Goal: Task Accomplishment & Management: Use online tool/utility

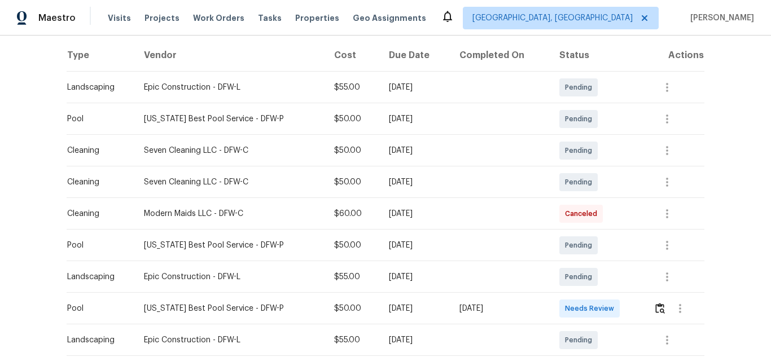
scroll to position [173, 0]
click at [655, 310] on img "button" at bounding box center [660, 307] width 10 height 11
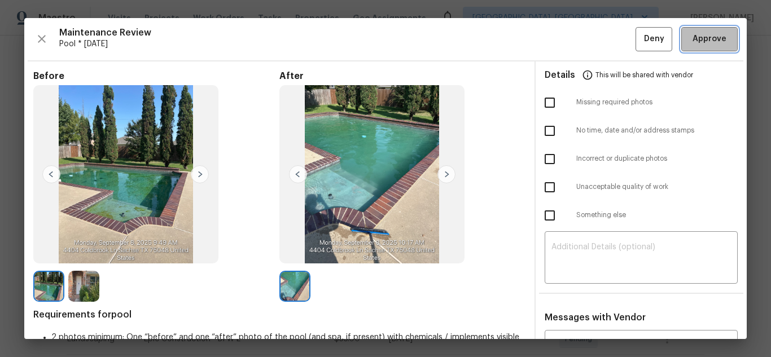
click at [690, 41] on span "Approve" at bounding box center [709, 39] width 38 height 14
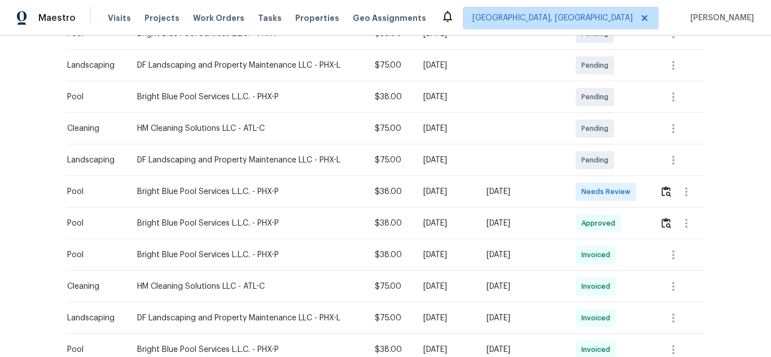
scroll to position [258, 0]
click at [663, 189] on img "button" at bounding box center [667, 191] width 10 height 11
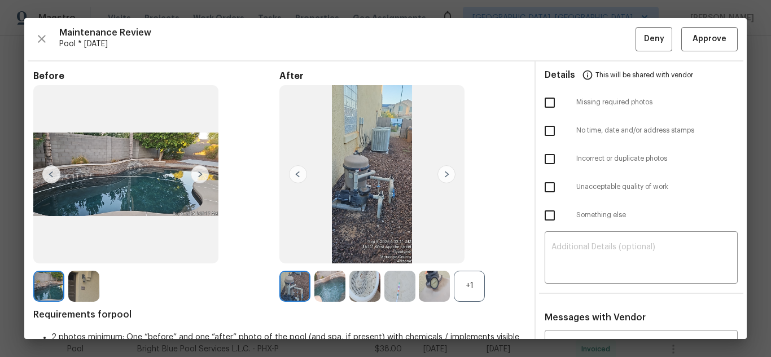
click at [322, 277] on img at bounding box center [329, 286] width 31 height 31
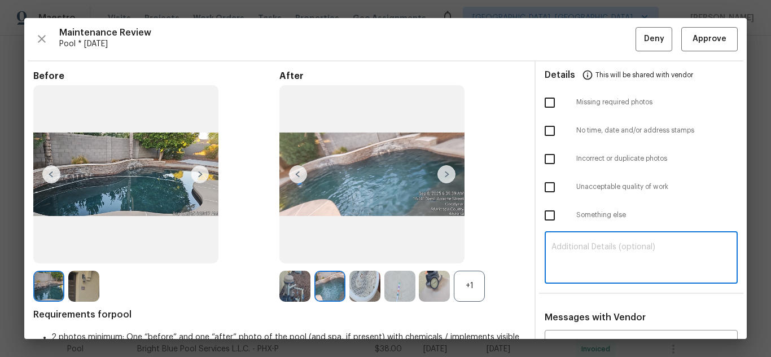
click at [612, 253] on textarea at bounding box center [640, 259] width 179 height 32
paste textarea "Maintenance Audit Team: Hello! Unfortunately, this Pool visit completed on 09/0…"
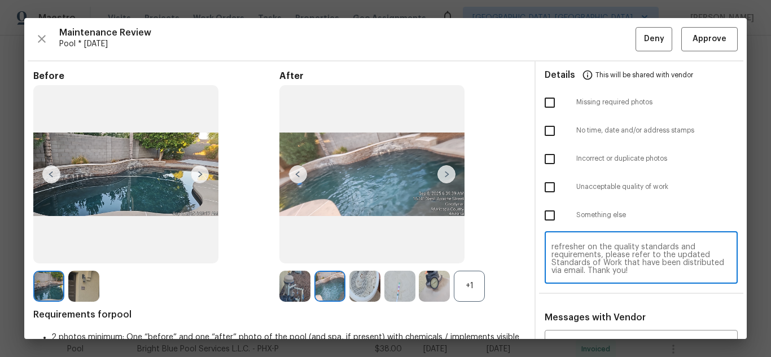
scroll to position [148, 0]
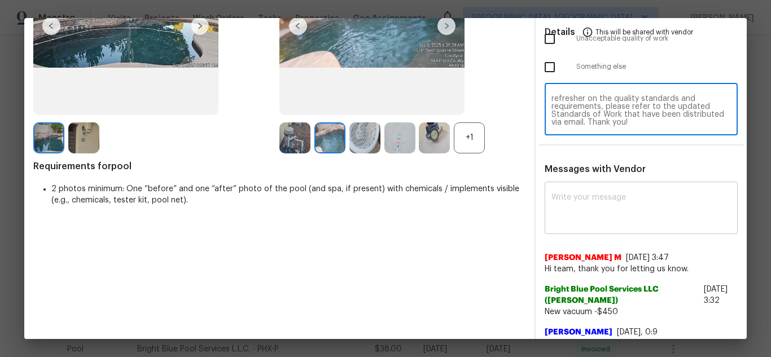
type textarea "Maintenance Audit Team: Hello! Unfortunately, this Pool visit completed on 09/0…"
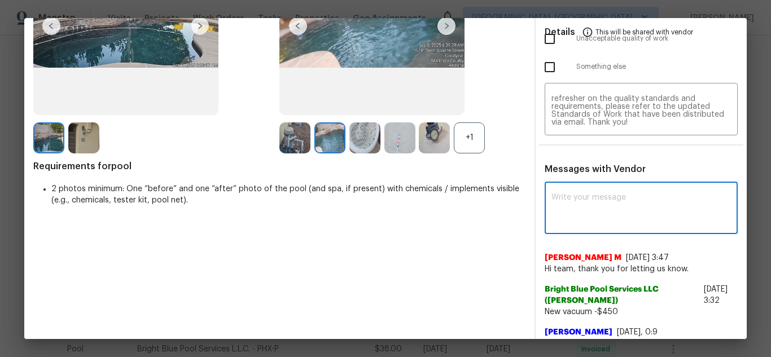
click at [596, 205] on textarea at bounding box center [640, 210] width 179 height 32
paste textarea "Maintenance Audit Team: Hello! Unfortunately, this Pool visit completed on 09/0…"
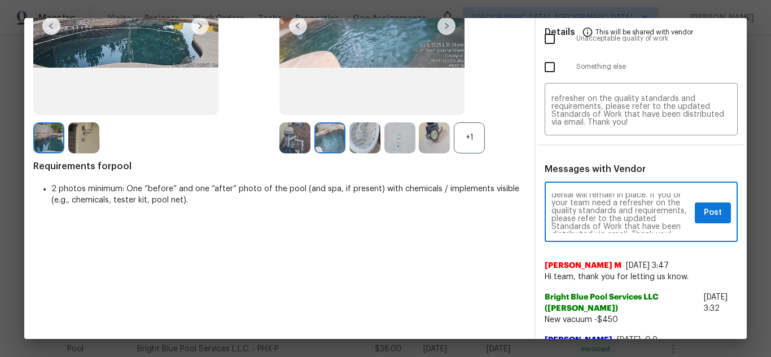
scroll to position [134, 0]
type textarea "Maintenance Audit Team: Hello! Unfortunately, this Pool visit completed on 09/0…"
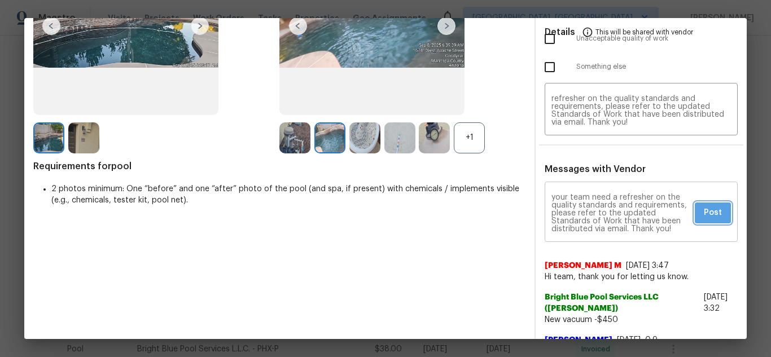
click at [710, 211] on span "Post" at bounding box center [713, 213] width 18 height 14
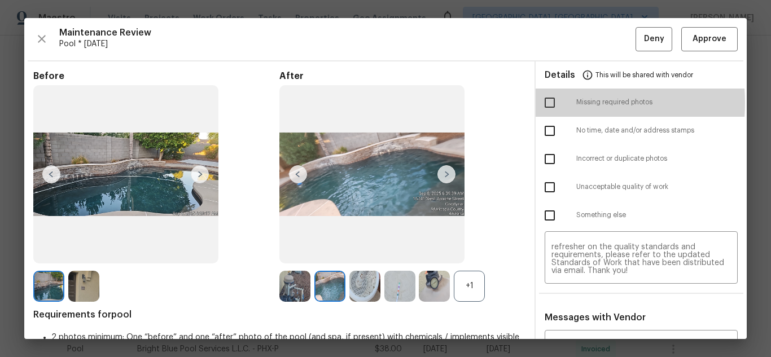
click at [542, 103] on input "checkbox" at bounding box center [550, 103] width 24 height 24
checkbox input "true"
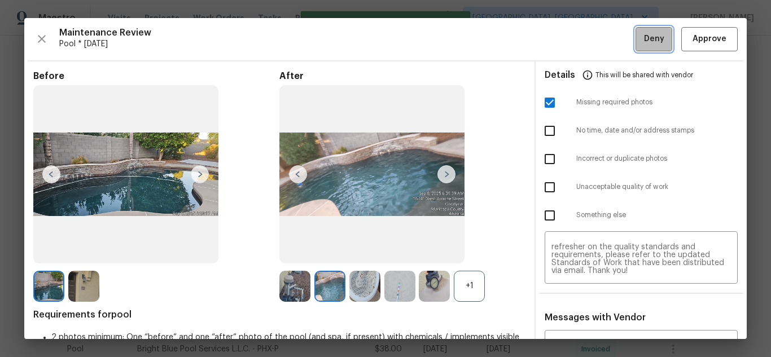
click at [640, 49] on button "Deny" at bounding box center [654, 39] width 37 height 24
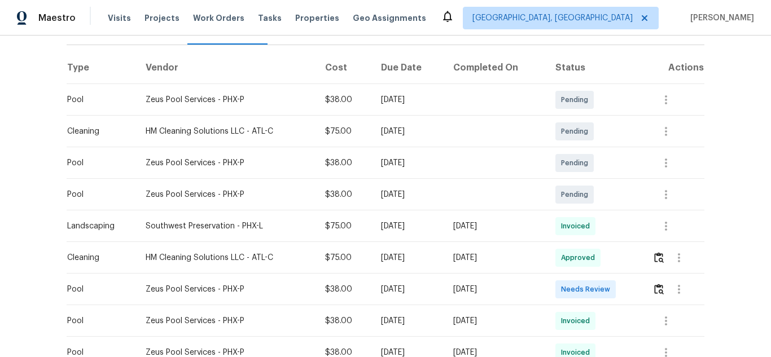
scroll to position [162, 0]
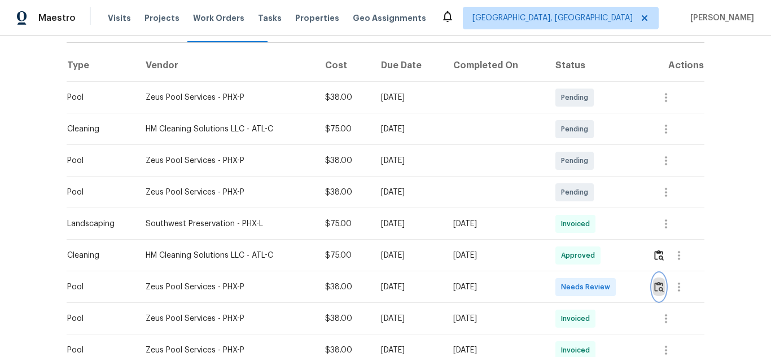
click at [659, 293] on button "button" at bounding box center [658, 287] width 13 height 27
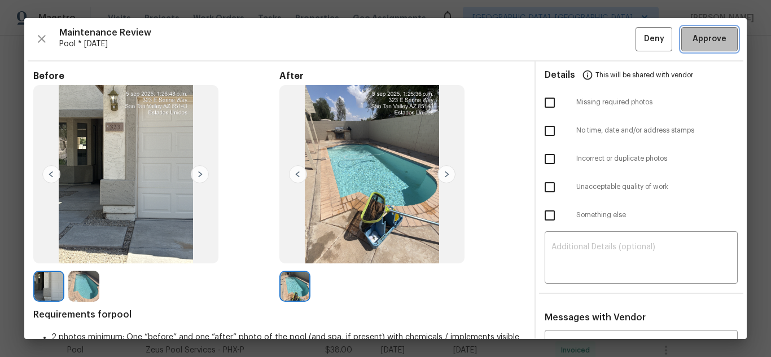
click at [700, 34] on span "Approve" at bounding box center [710, 39] width 34 height 14
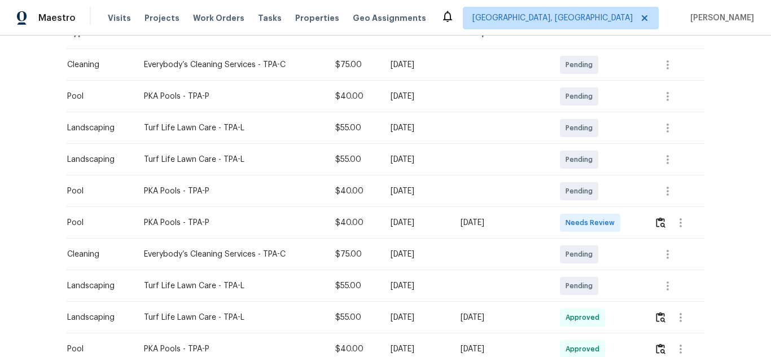
scroll to position [196, 0]
click at [660, 219] on img "button" at bounding box center [661, 221] width 10 height 11
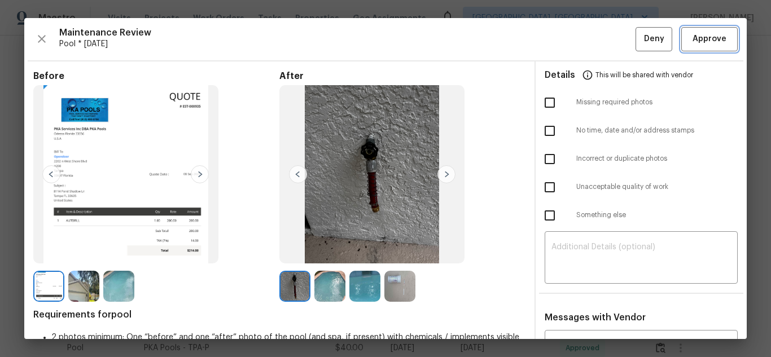
click at [707, 34] on span "Approve" at bounding box center [710, 39] width 34 height 14
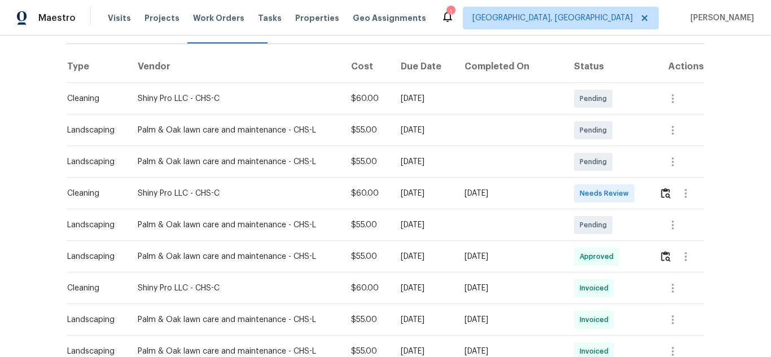
scroll to position [165, 0]
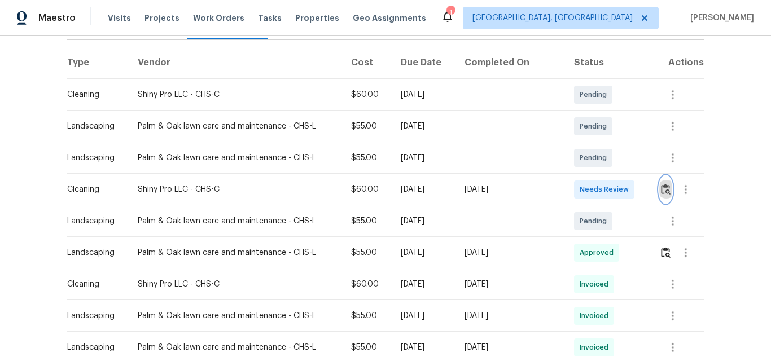
click at [663, 187] on img "button" at bounding box center [666, 189] width 10 height 11
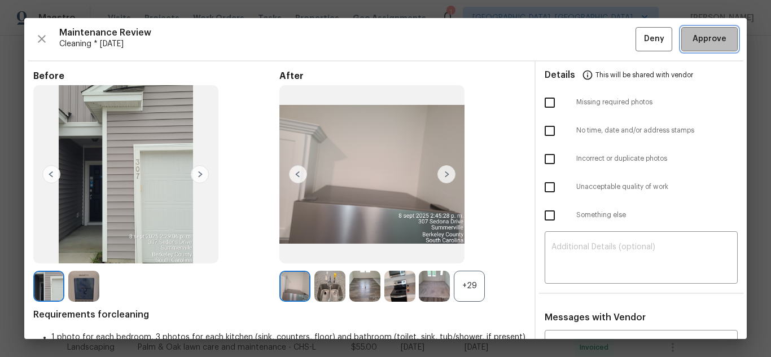
click at [705, 45] on span "Approve" at bounding box center [710, 39] width 34 height 14
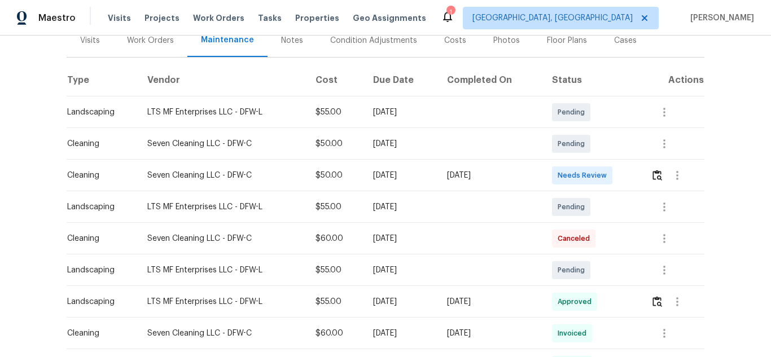
scroll to position [148, 0]
click at [660, 173] on img "button" at bounding box center [657, 174] width 10 height 11
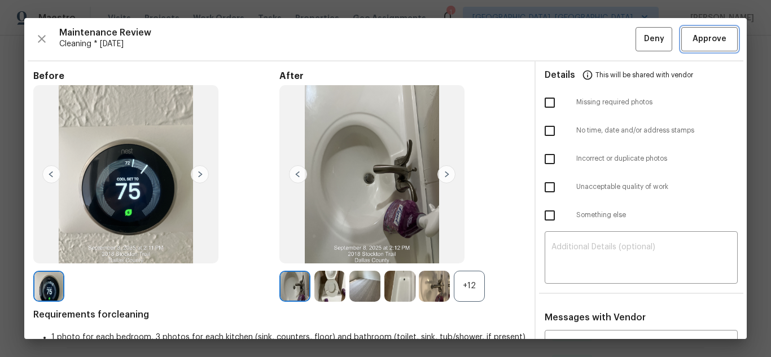
click at [714, 31] on button "Approve" at bounding box center [709, 39] width 56 height 24
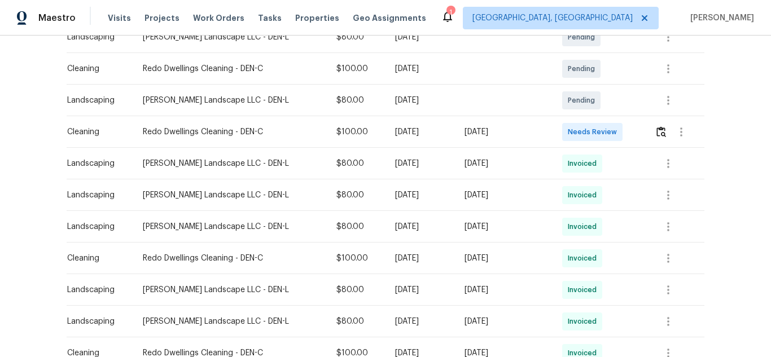
scroll to position [251, 0]
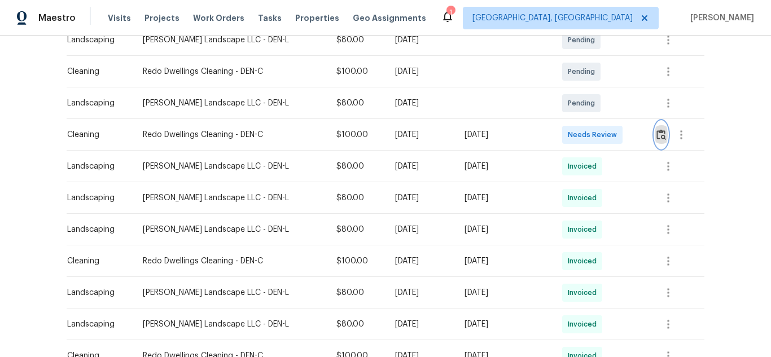
click at [656, 130] on img "button" at bounding box center [661, 134] width 10 height 11
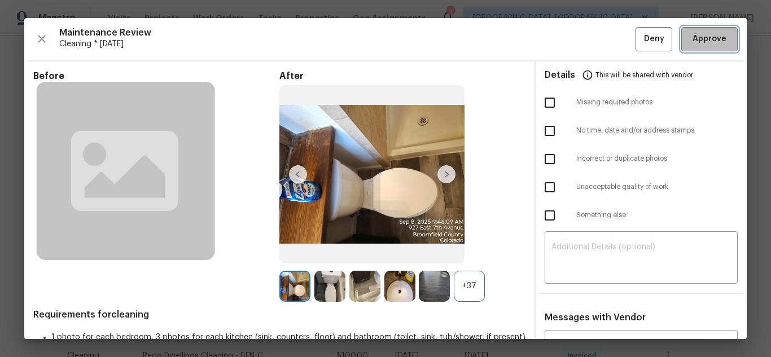
click at [697, 35] on span "Approve" at bounding box center [710, 39] width 34 height 14
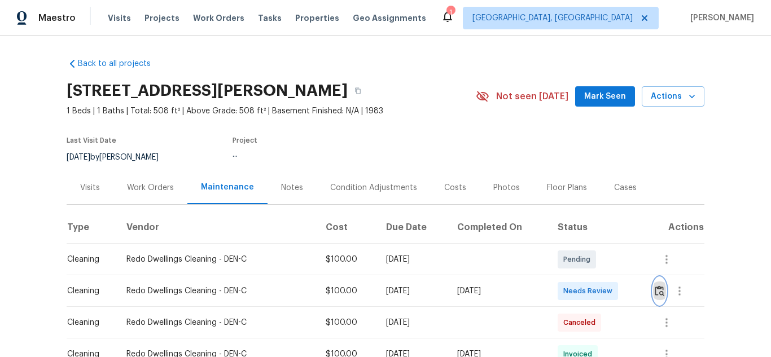
click at [657, 299] on button "button" at bounding box center [659, 291] width 13 height 27
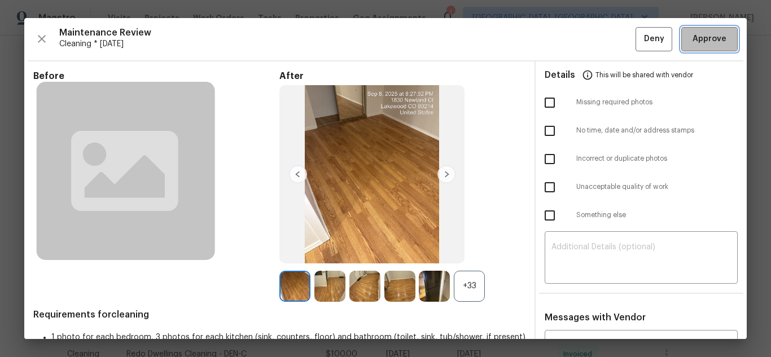
click at [693, 35] on span "Approve" at bounding box center [710, 39] width 34 height 14
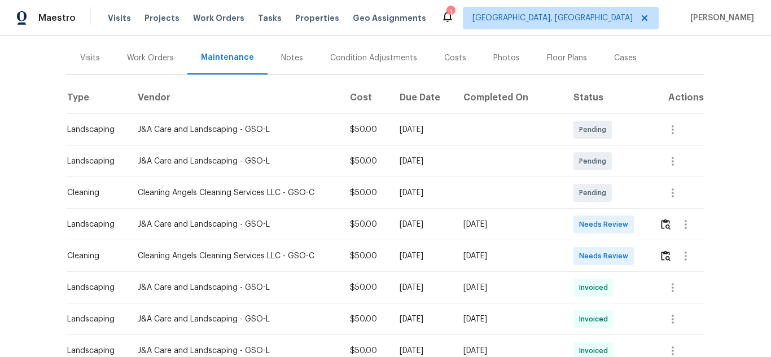
scroll to position [131, 0]
click at [667, 253] on img "button" at bounding box center [666, 254] width 10 height 11
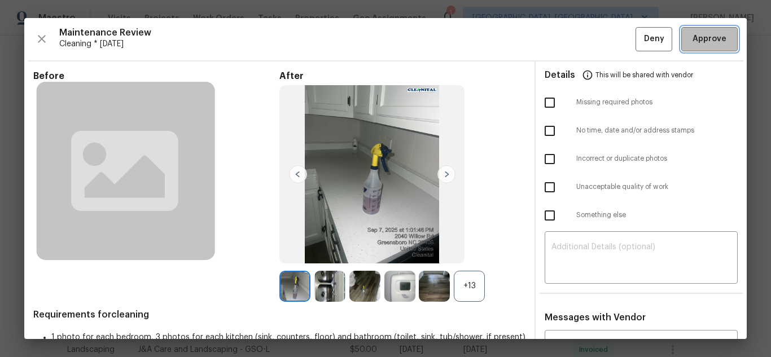
click at [714, 38] on span "Approve" at bounding box center [710, 39] width 34 height 14
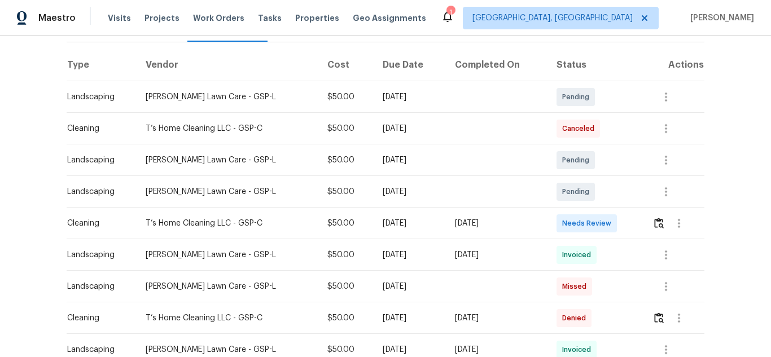
scroll to position [177, 0]
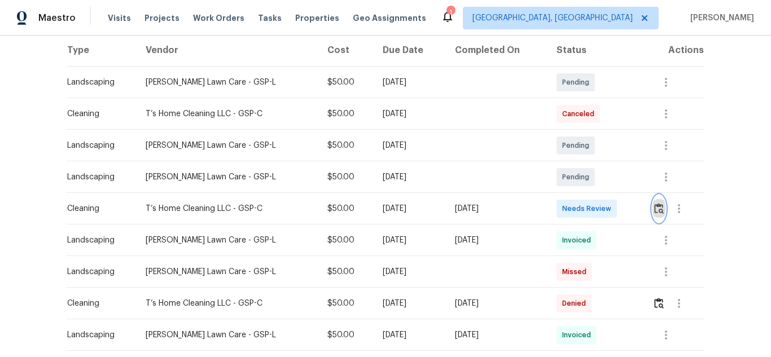
click at [659, 208] on img "button" at bounding box center [659, 208] width 10 height 11
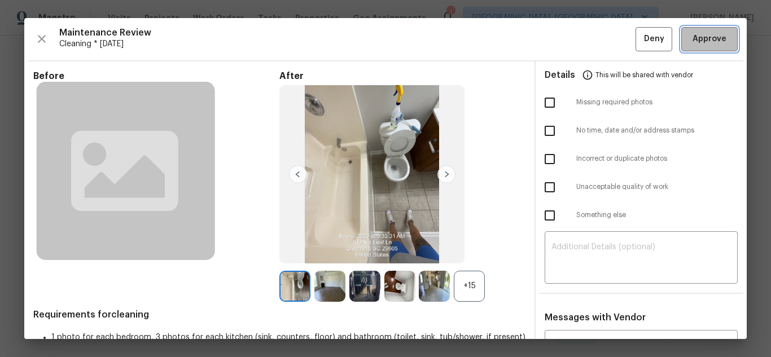
click at [693, 34] on span "Approve" at bounding box center [710, 39] width 34 height 14
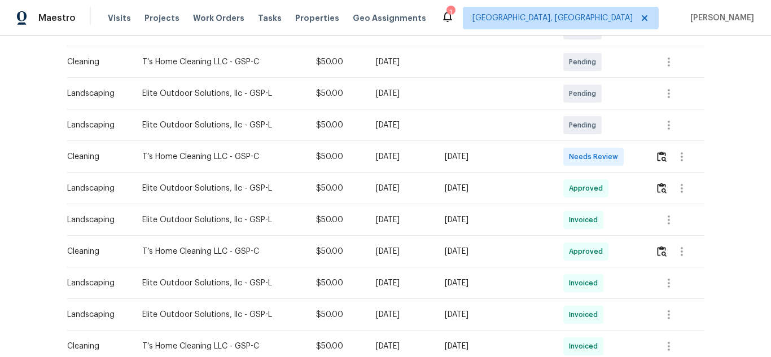
scroll to position [230, 0]
click at [657, 158] on img "button" at bounding box center [662, 156] width 10 height 11
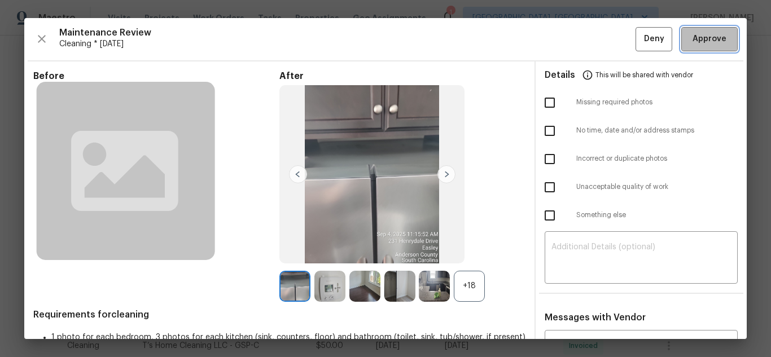
click at [698, 39] on span "Approve" at bounding box center [710, 39] width 34 height 14
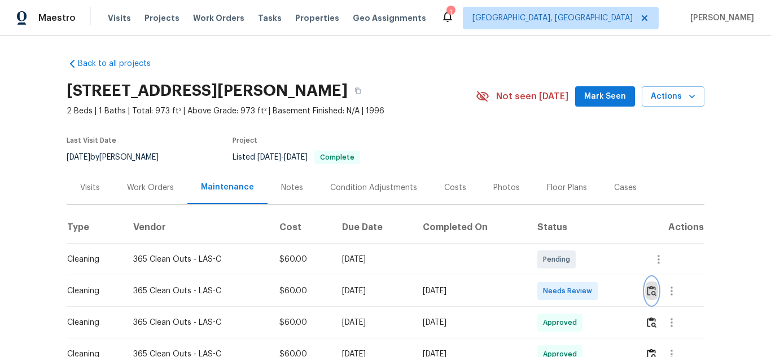
click at [654, 289] on img "button" at bounding box center [652, 291] width 10 height 11
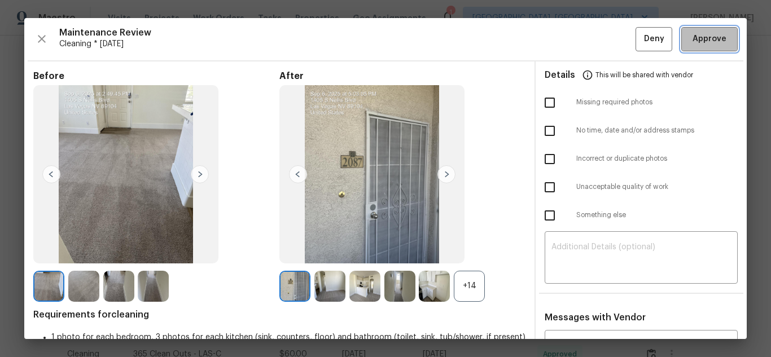
click at [711, 40] on span "Approve" at bounding box center [710, 39] width 34 height 14
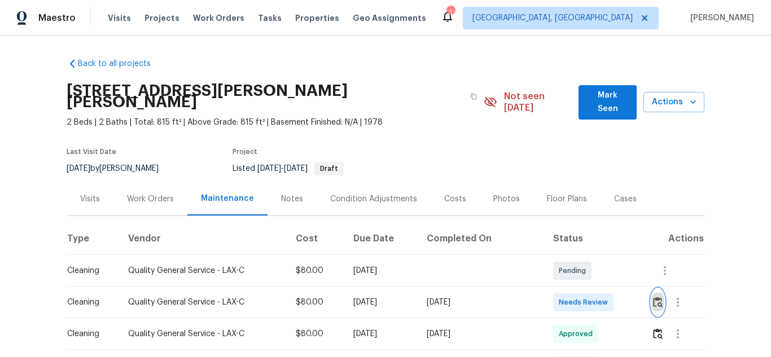
click at [659, 297] on img "button" at bounding box center [658, 302] width 10 height 11
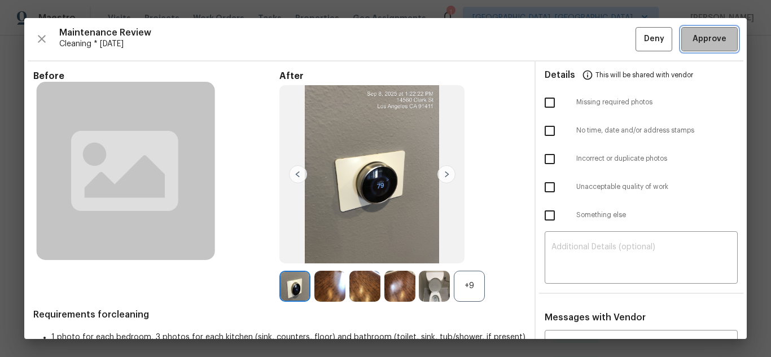
click at [707, 30] on button "Approve" at bounding box center [709, 39] width 56 height 24
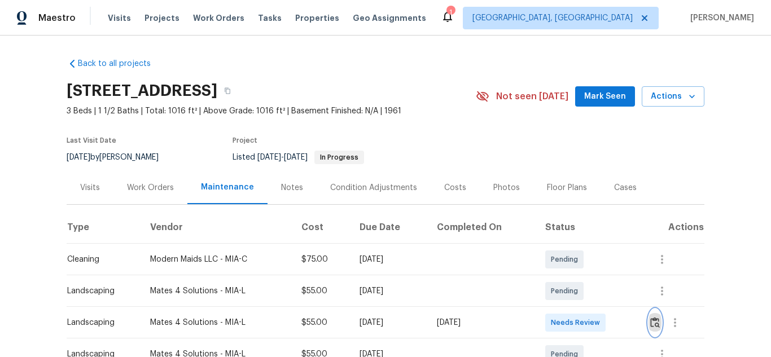
click at [655, 322] on img "button" at bounding box center [655, 322] width 10 height 11
click at [652, 314] on button "button" at bounding box center [655, 322] width 13 height 27
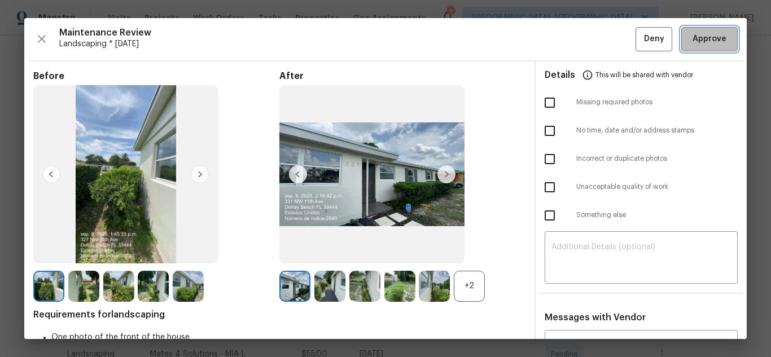
click at [693, 33] on span "Approve" at bounding box center [710, 39] width 34 height 14
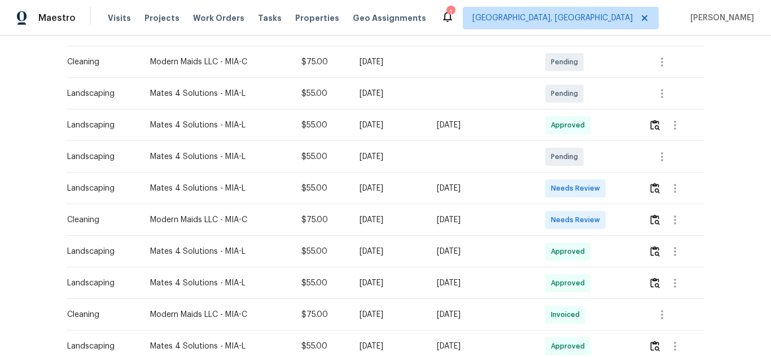
scroll to position [198, 0]
click at [658, 117] on button "button" at bounding box center [655, 124] width 13 height 27
click at [656, 220] on img "button" at bounding box center [655, 219] width 10 height 11
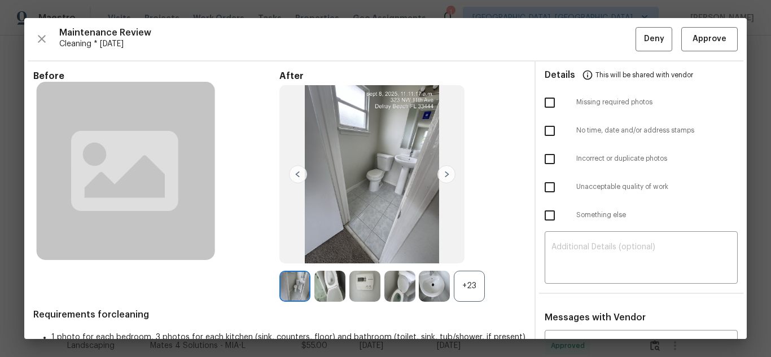
click at [448, 175] on img at bounding box center [446, 174] width 18 height 18
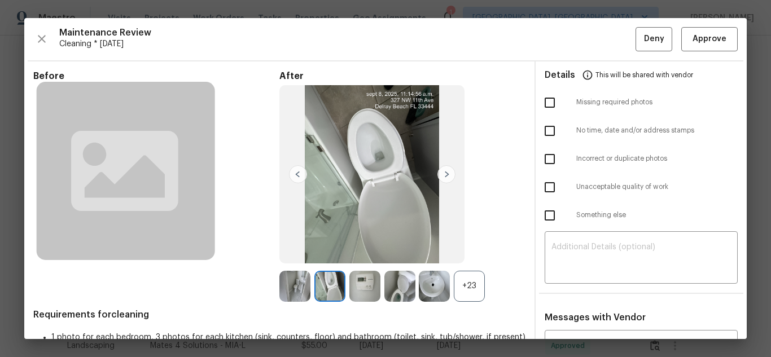
click at [448, 175] on img at bounding box center [446, 174] width 18 height 18
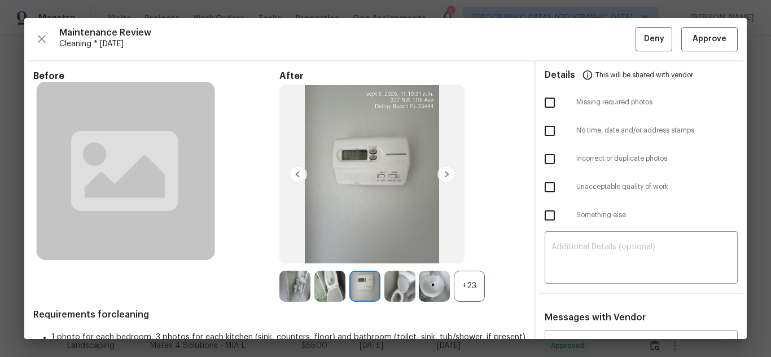
click at [477, 282] on div "+23" at bounding box center [469, 286] width 31 height 31
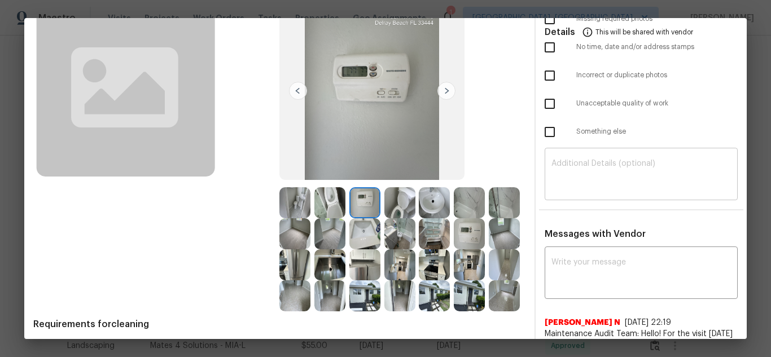
scroll to position [0, 0]
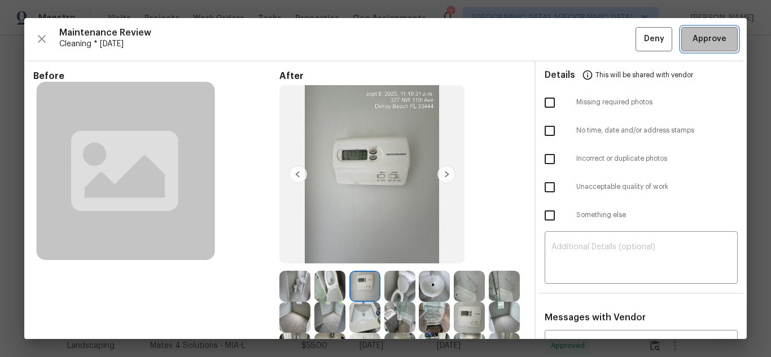
click at [698, 42] on span "Approve" at bounding box center [710, 39] width 34 height 14
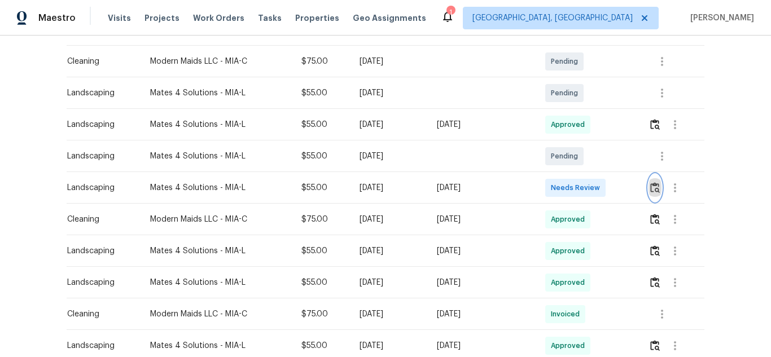
click at [659, 192] on img "button" at bounding box center [655, 187] width 10 height 11
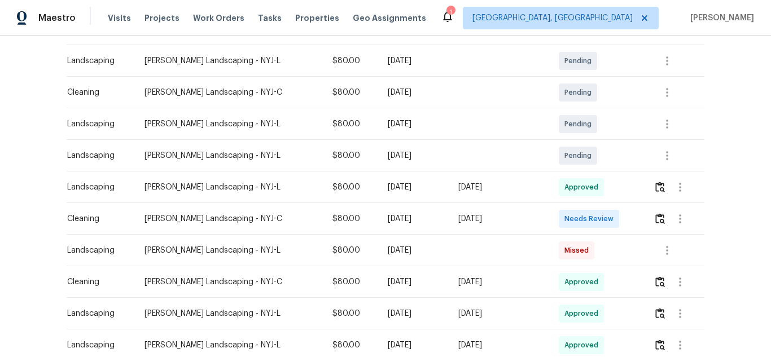
scroll to position [199, 0]
click at [659, 215] on img "button" at bounding box center [660, 218] width 10 height 11
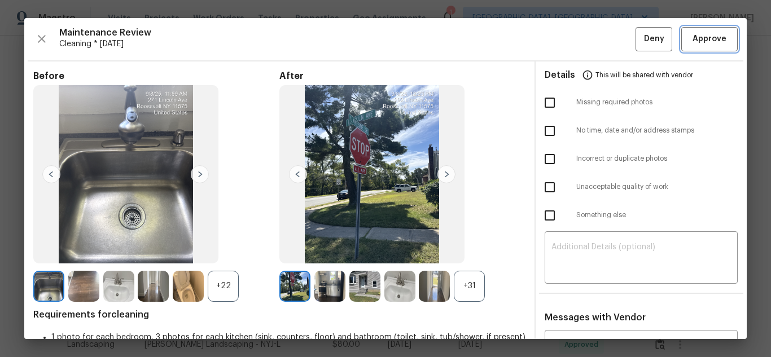
click at [693, 33] on span "Approve" at bounding box center [710, 39] width 34 height 14
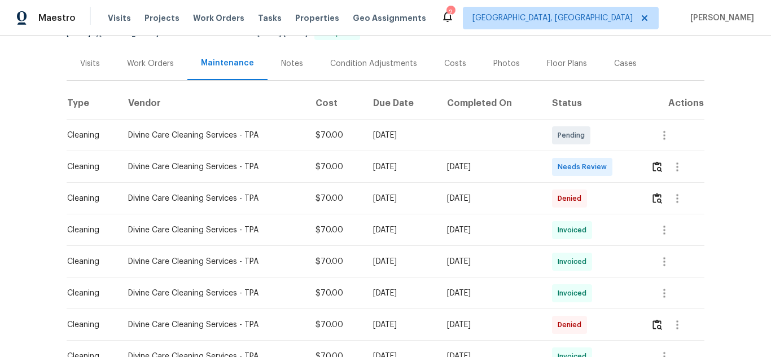
scroll to position [126, 0]
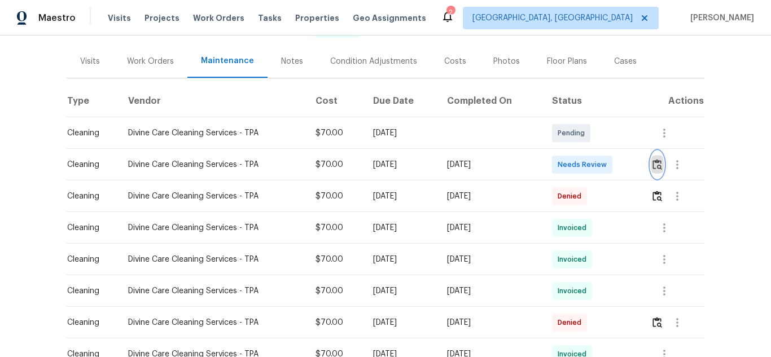
click at [654, 172] on button "button" at bounding box center [657, 164] width 13 height 27
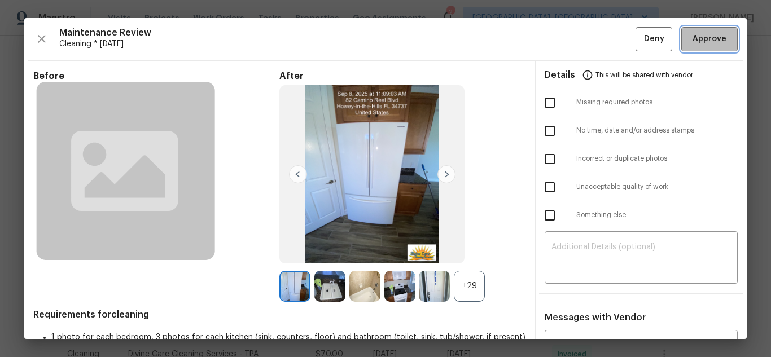
click at [702, 36] on span "Approve" at bounding box center [710, 39] width 34 height 14
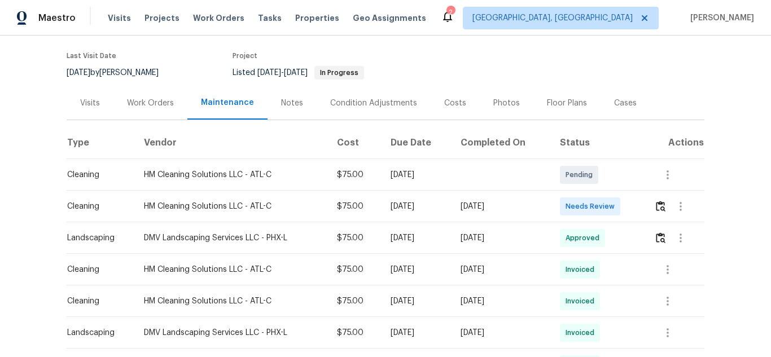
scroll to position [86, 0]
click at [659, 207] on img "button" at bounding box center [661, 205] width 10 height 11
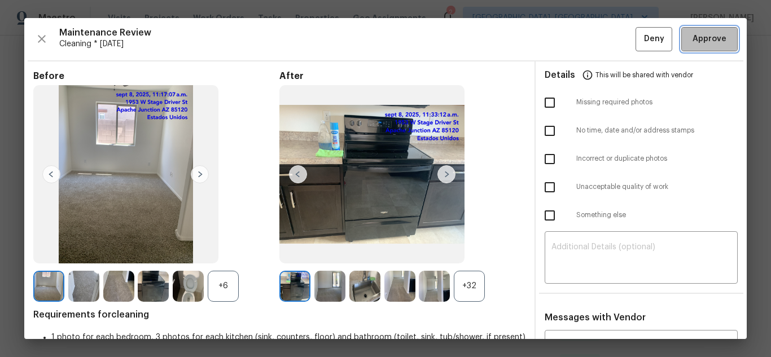
click at [707, 34] on span "Approve" at bounding box center [710, 39] width 34 height 14
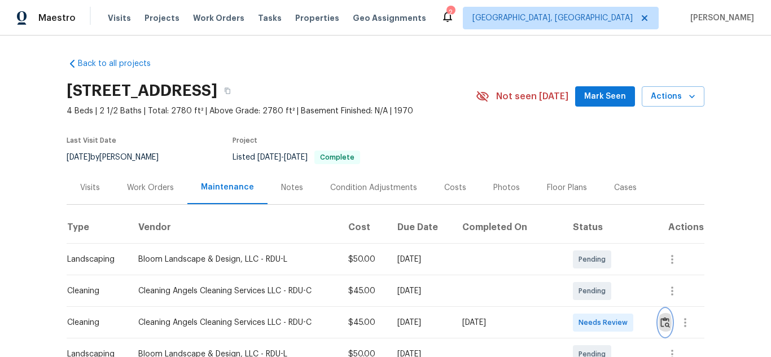
click at [660, 317] on img "button" at bounding box center [665, 322] width 10 height 11
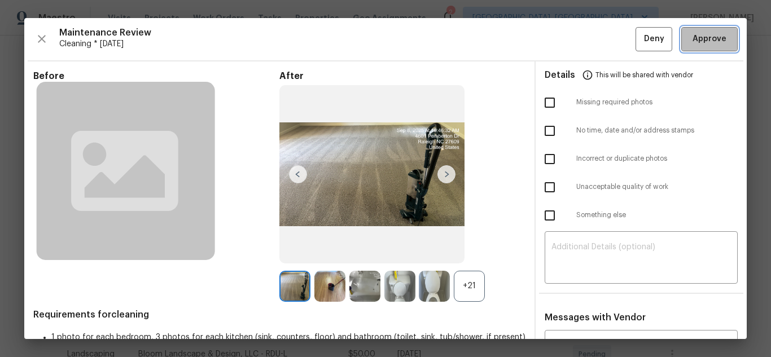
click at [707, 42] on span "Approve" at bounding box center [710, 39] width 34 height 14
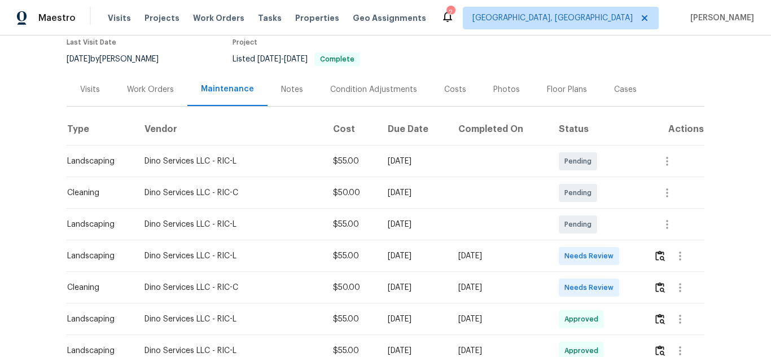
scroll to position [99, 0]
click at [658, 286] on img "button" at bounding box center [660, 287] width 10 height 11
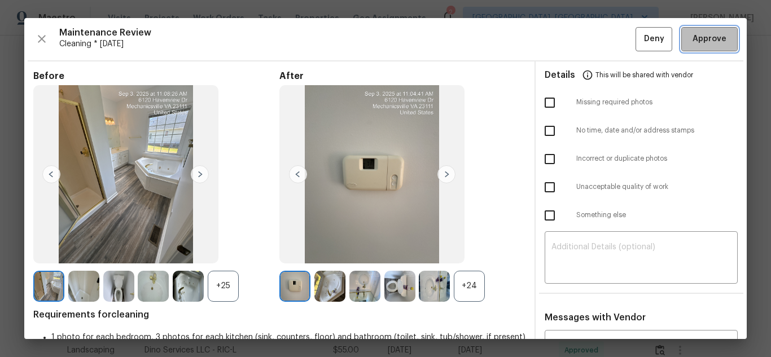
click at [710, 37] on span "Approve" at bounding box center [710, 39] width 34 height 14
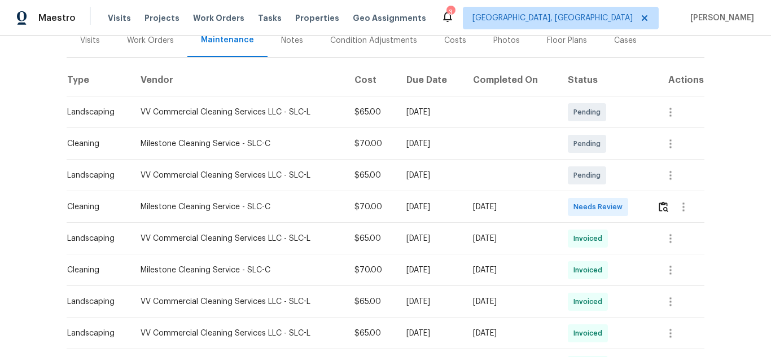
scroll to position [150, 0]
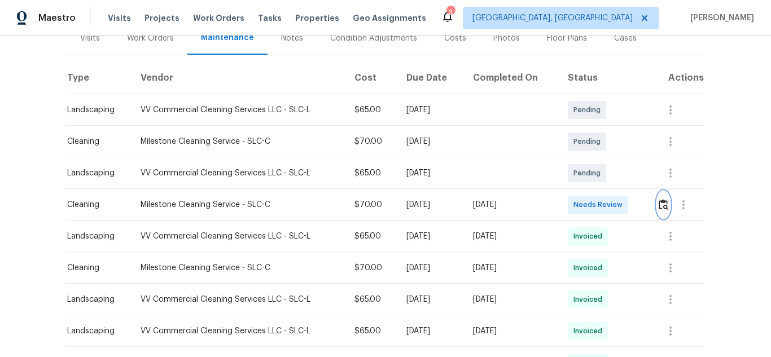
click at [660, 210] on img "button" at bounding box center [664, 204] width 10 height 11
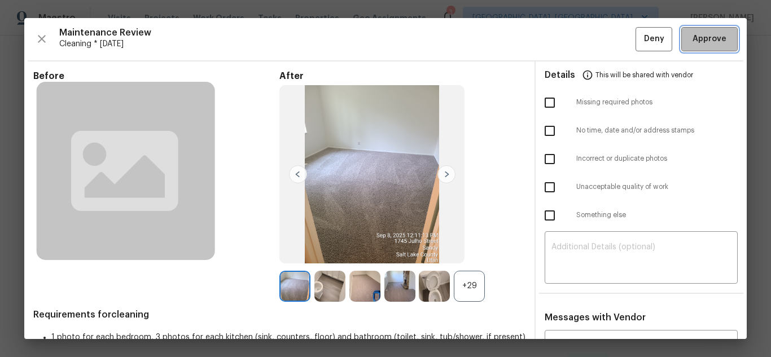
click at [699, 45] on span "Approve" at bounding box center [710, 39] width 34 height 14
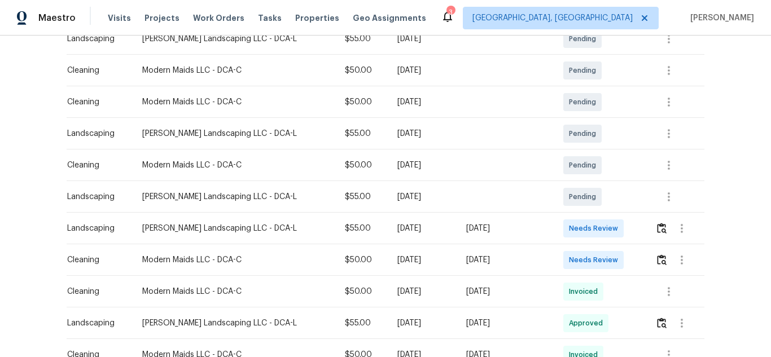
scroll to position [222, 0]
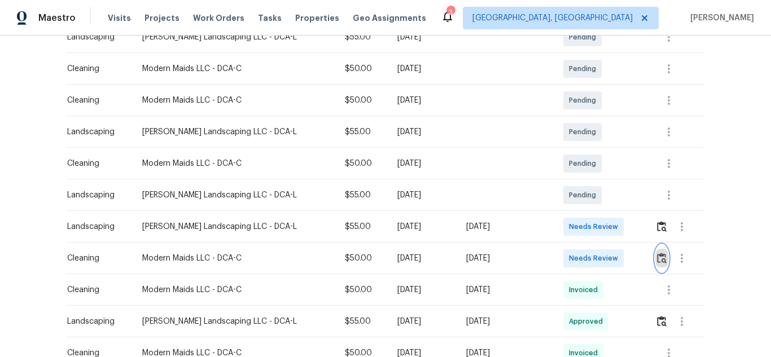
click at [662, 265] on button "button" at bounding box center [661, 258] width 13 height 27
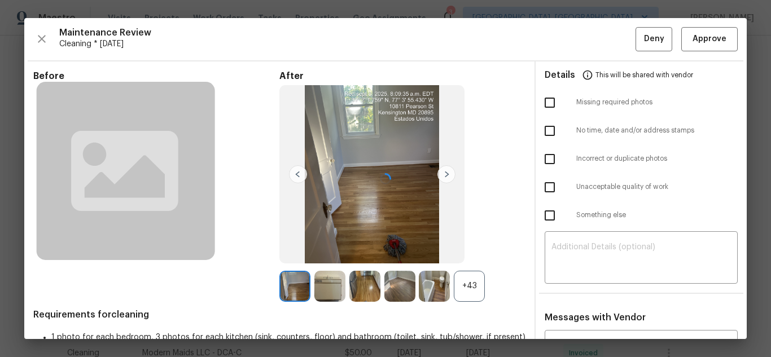
click at [680, 41] on div at bounding box center [385, 178] width 722 height 321
click at [697, 41] on span "Approve" at bounding box center [710, 39] width 34 height 14
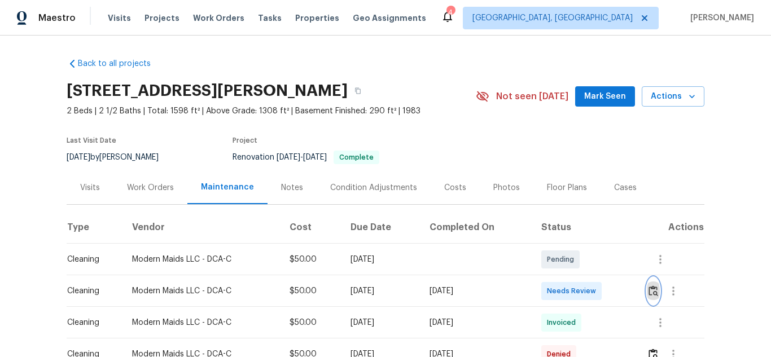
click at [652, 293] on img "button" at bounding box center [654, 291] width 10 height 11
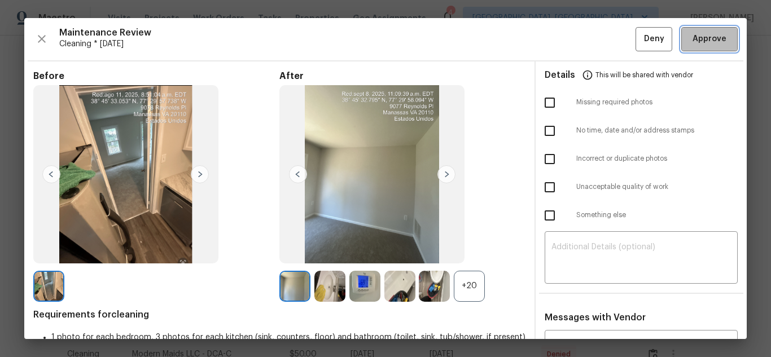
click at [720, 32] on button "Approve" at bounding box center [709, 39] width 56 height 24
